Goal: Task Accomplishment & Management: Manage account settings

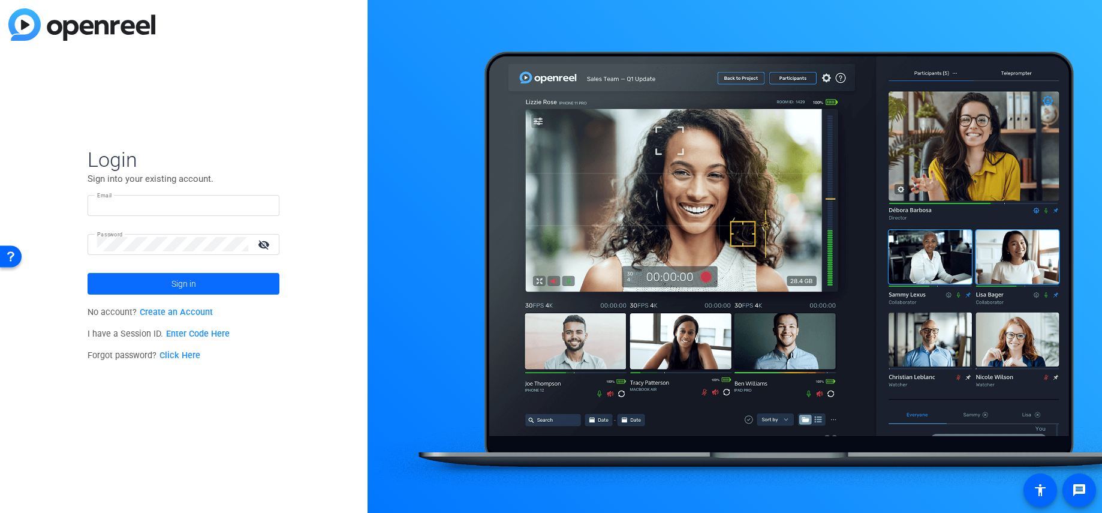
type input "[EMAIL_ADDRESS][DOMAIN_NAME]"
click at [242, 279] on span at bounding box center [184, 283] width 192 height 29
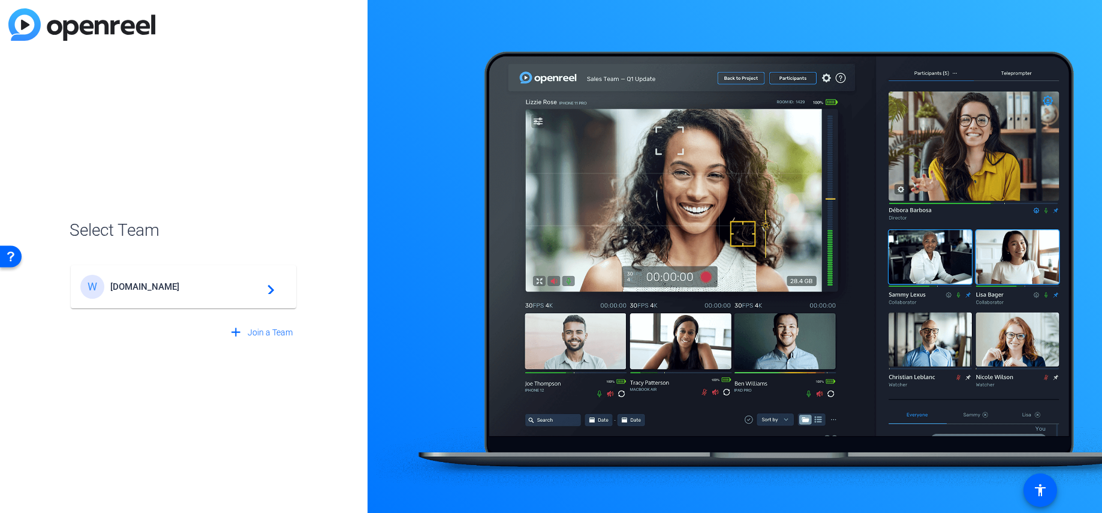
click at [114, 304] on mat-card-content "W [DOMAIN_NAME] navigate_next" at bounding box center [183, 286] width 225 height 43
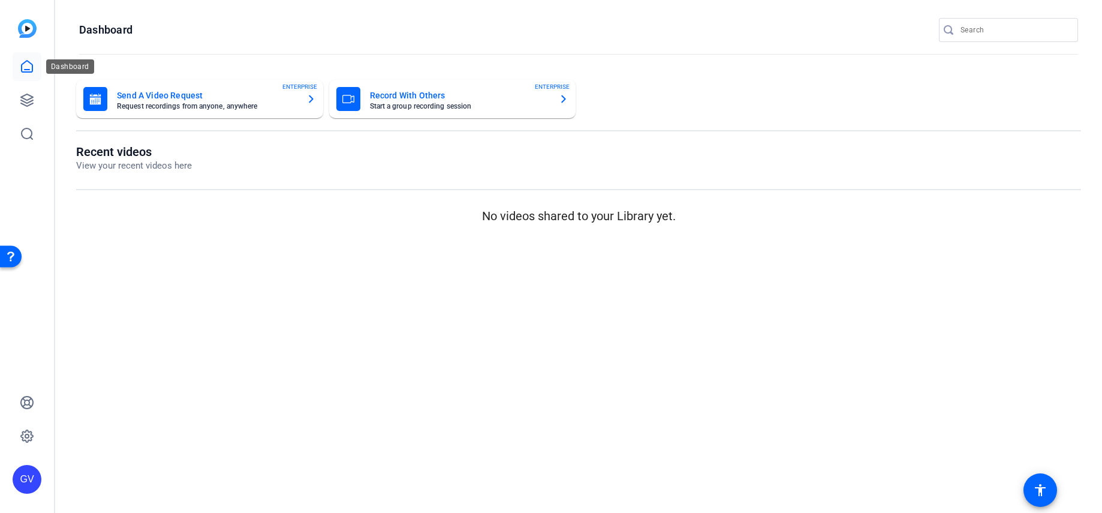
click at [28, 72] on icon at bounding box center [27, 66] width 11 height 11
click at [31, 100] on icon at bounding box center [27, 100] width 14 height 14
click at [24, 101] on icon at bounding box center [27, 100] width 12 height 12
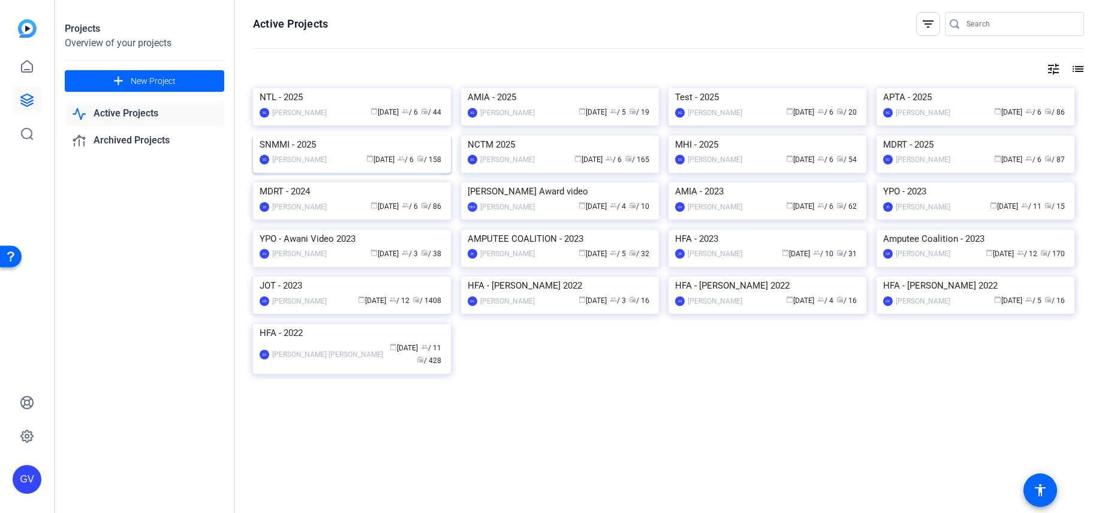
click at [360, 135] on img at bounding box center [352, 135] width 198 height 0
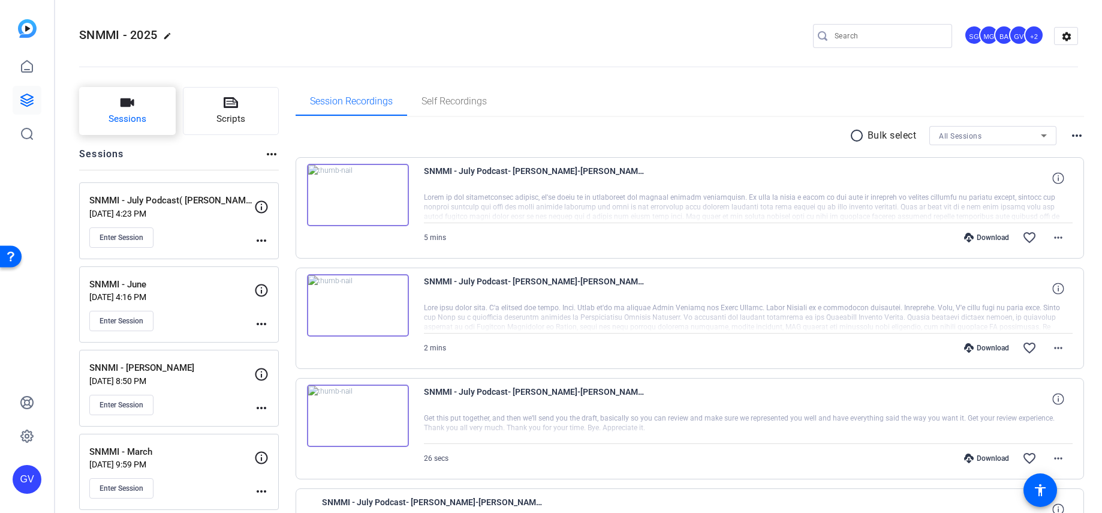
click at [149, 121] on button "Sessions" at bounding box center [127, 111] width 97 height 48
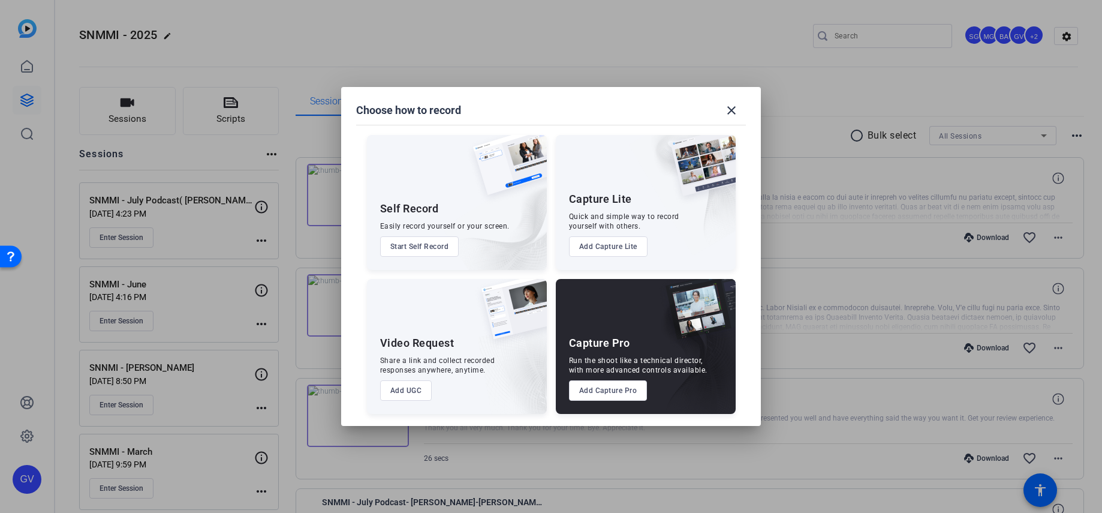
click at [607, 390] on button "Add Capture Pro" at bounding box center [608, 390] width 79 height 20
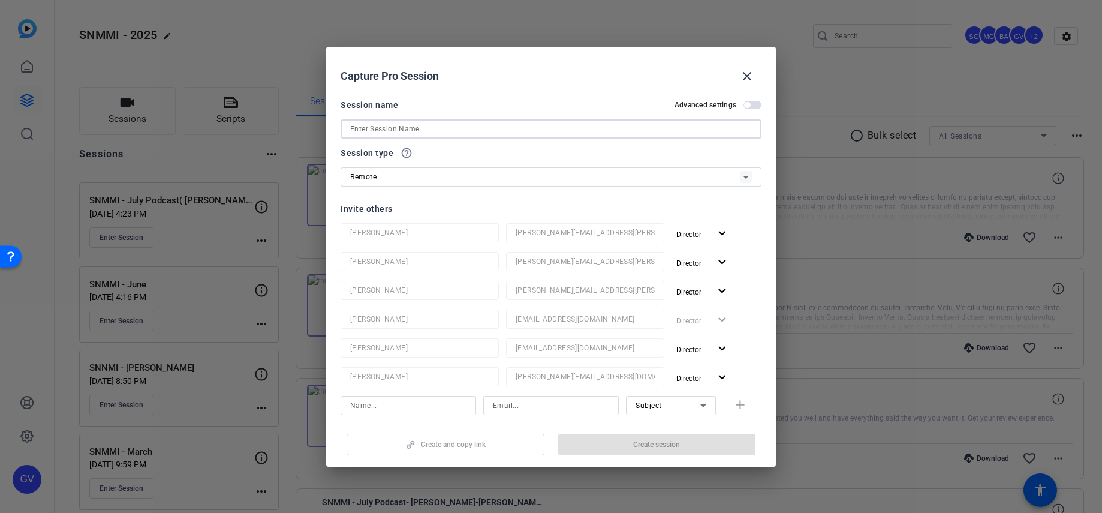
click at [456, 125] on input at bounding box center [551, 129] width 402 height 14
paste input "SNMMI [PERSON_NAME]"
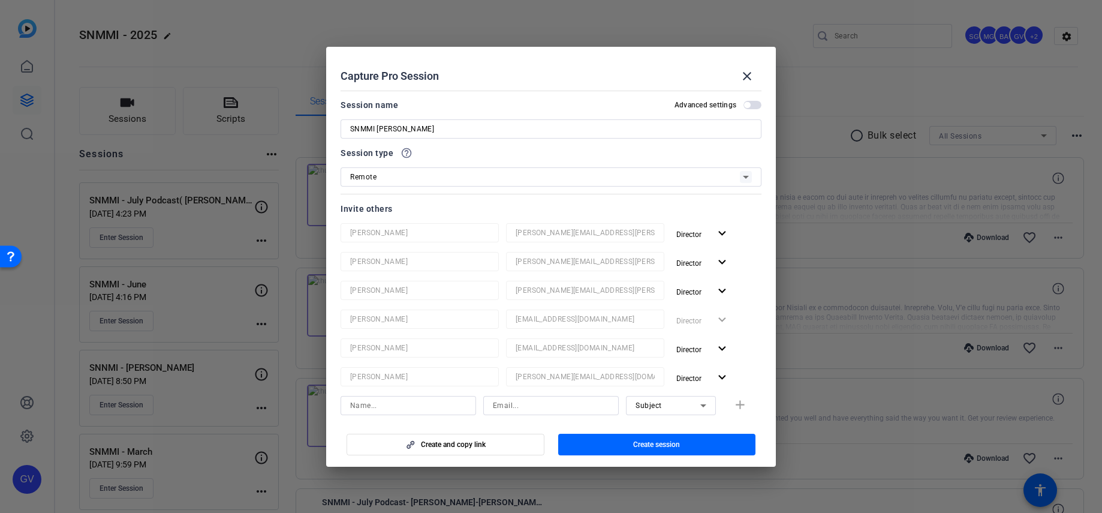
drag, startPoint x: 376, startPoint y: 127, endPoint x: 385, endPoint y: 126, distance: 8.4
click at [376, 127] on input "SNMMI [PERSON_NAME]" at bounding box center [551, 129] width 402 height 14
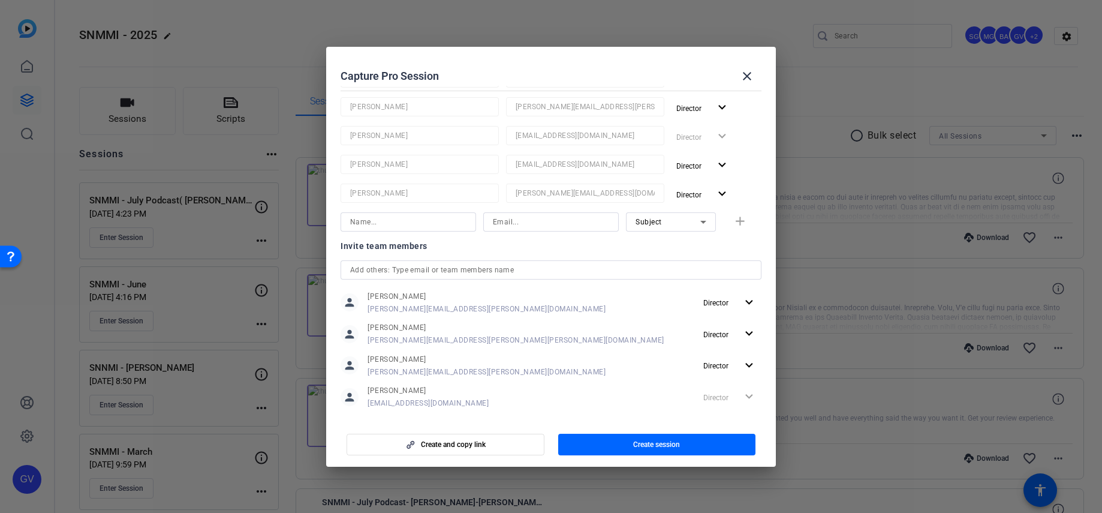
scroll to position [120, 0]
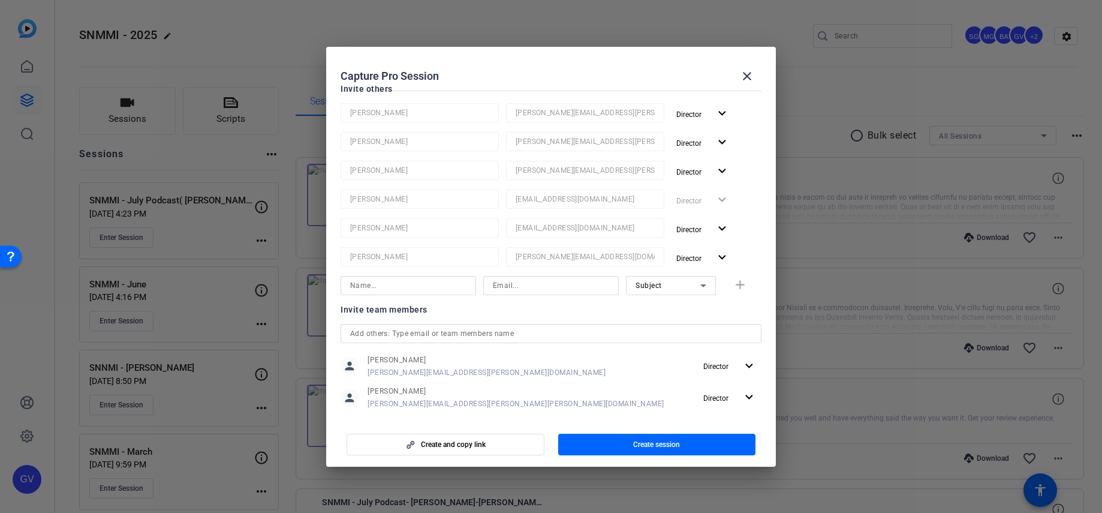
type input "SNMMI - [PERSON_NAME]"
click at [553, 286] on input at bounding box center [551, 285] width 116 height 14
paste input "[EMAIL_ADDRESS][DOMAIN_NAME]"
type input "[EMAIL_ADDRESS][DOMAIN_NAME]"
click at [628, 283] on div "Subject" at bounding box center [671, 285] width 90 height 19
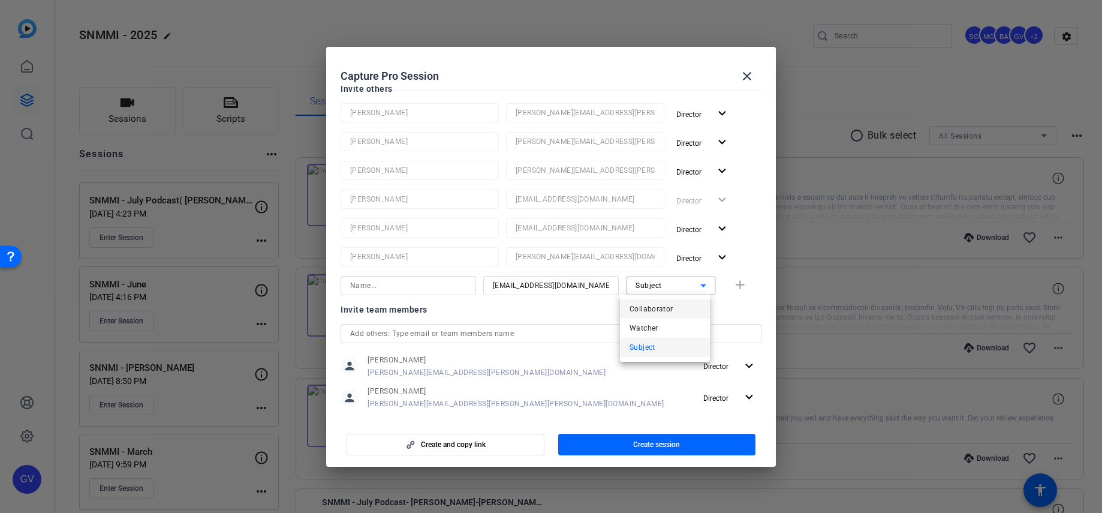
click at [653, 304] on span "Collaborator" at bounding box center [651, 309] width 44 height 14
drag, startPoint x: 491, startPoint y: 283, endPoint x: 523, endPoint y: 288, distance: 32.1
click at [523, 288] on input "[EMAIL_ADDRESS][DOMAIN_NAME]" at bounding box center [551, 285] width 116 height 14
click at [379, 282] on input at bounding box center [408, 285] width 116 height 14
paste input "sebastien"
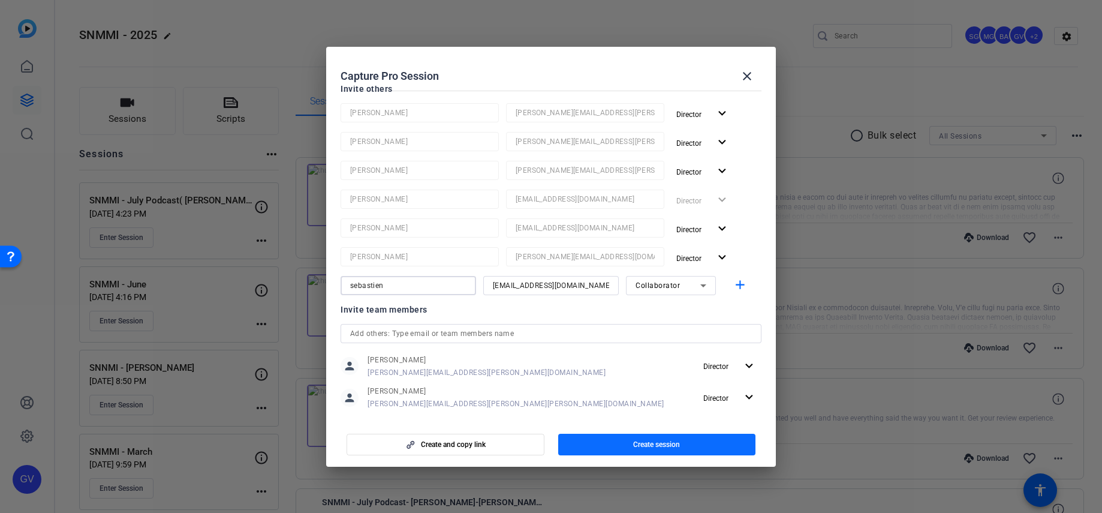
type input "sebastien"
click at [590, 439] on span "button" at bounding box center [657, 444] width 198 height 29
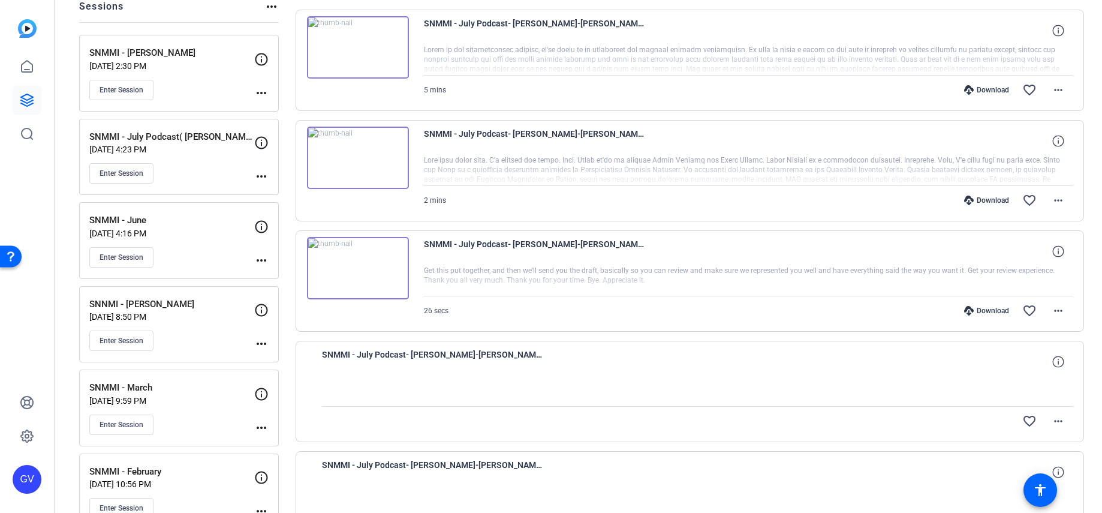
scroll to position [0, 0]
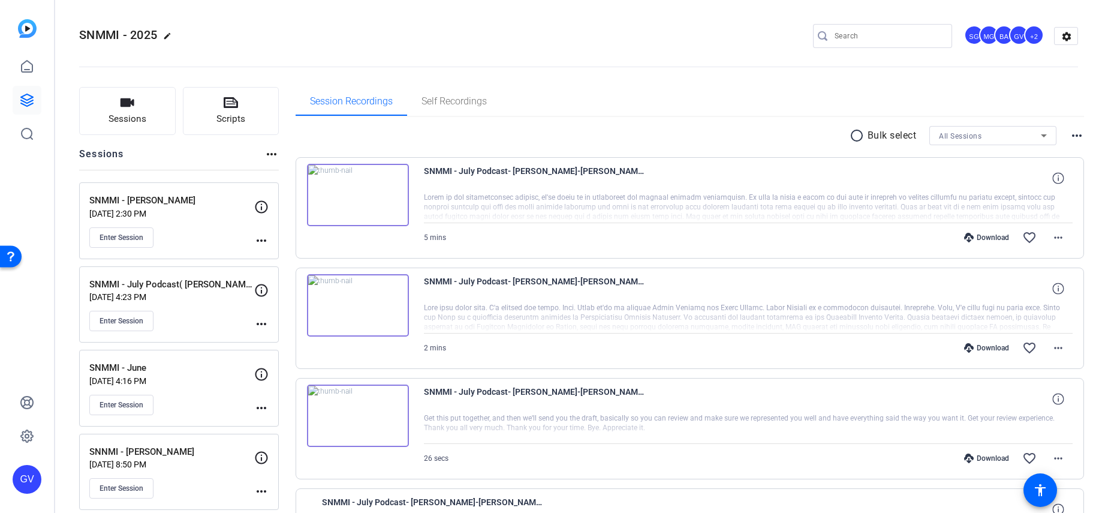
click at [265, 237] on mat-icon "more_horiz" at bounding box center [261, 240] width 14 height 14
click at [285, 255] on span "Edit Session" at bounding box center [291, 257] width 55 height 14
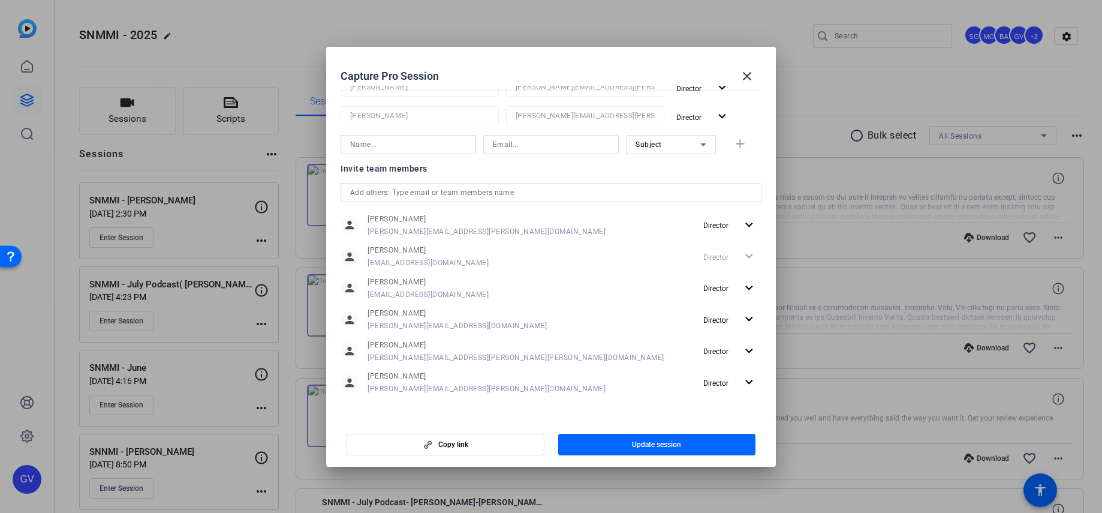
click at [519, 141] on input at bounding box center [551, 144] width 116 height 14
paste input "[PERSON_NAME][EMAIL_ADDRESS][DOMAIN_NAME]"
type input "[PERSON_NAME][EMAIL_ADDRESS][DOMAIN_NAME]"
click at [648, 141] on span "Subject" at bounding box center [648, 144] width 26 height 8
click at [655, 207] on mat-option "Subject" at bounding box center [665, 206] width 90 height 19
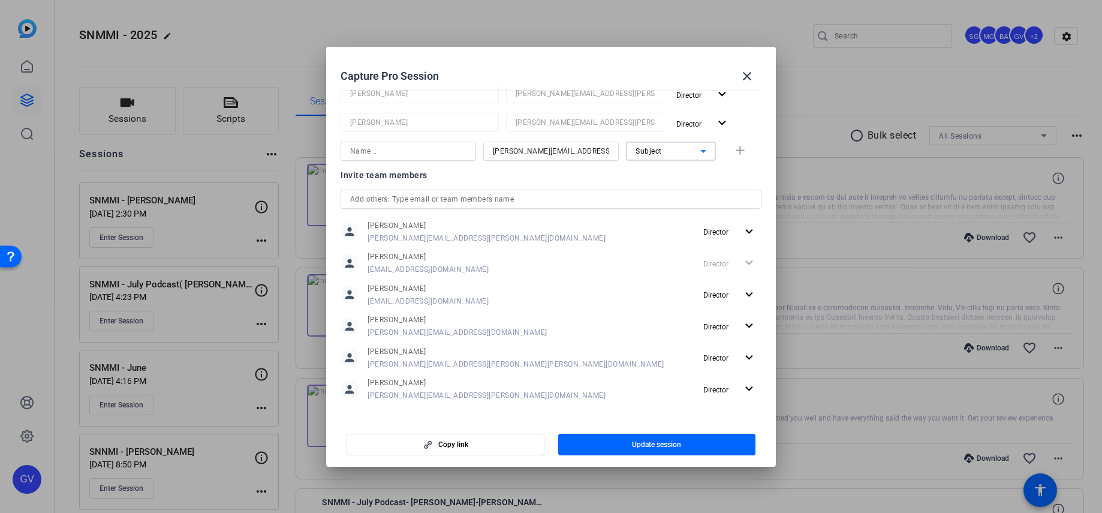
scroll to position [309, 0]
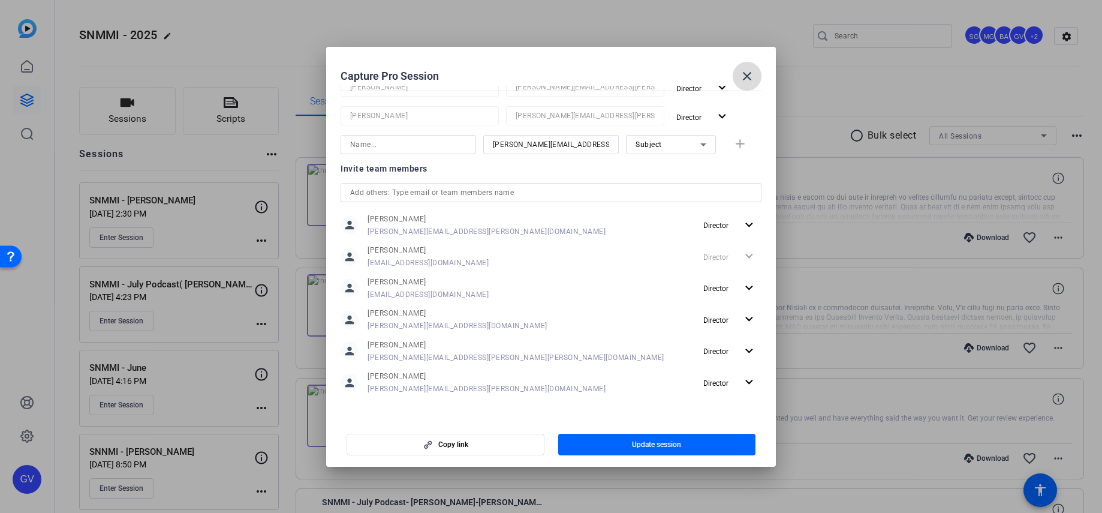
click at [749, 77] on mat-icon "close" at bounding box center [747, 76] width 14 height 14
